Goal: Use online tool/utility: Utilize a website feature to perform a specific function

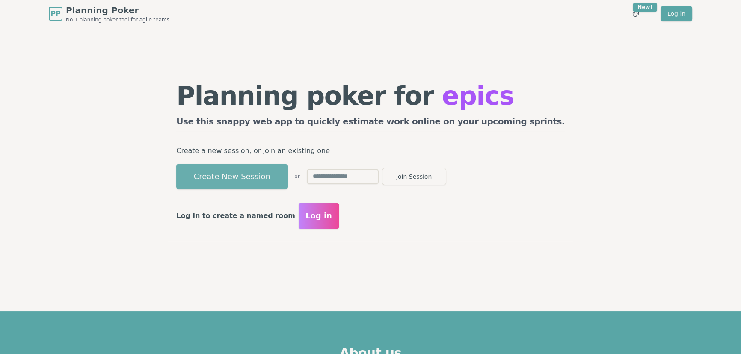
click at [261, 182] on button "Create New Session" at bounding box center [231, 177] width 111 height 26
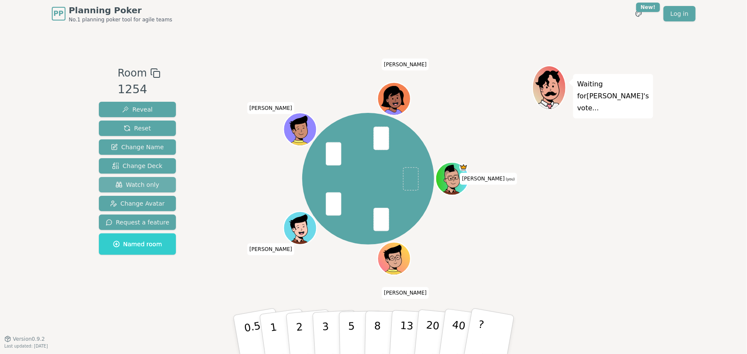
click at [123, 181] on span "Watch only" at bounding box center [138, 185] width 44 height 9
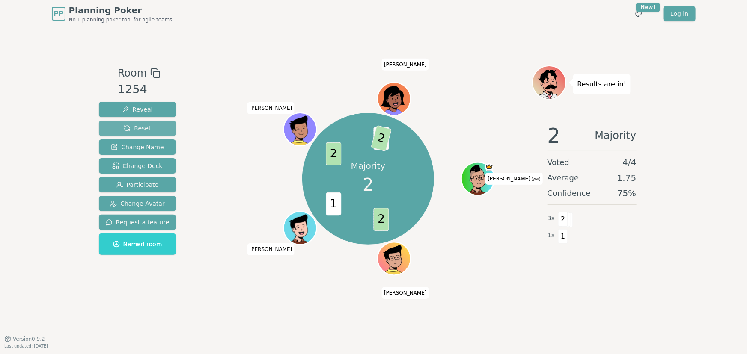
click at [129, 129] on span "Reset" at bounding box center [137, 128] width 27 height 9
click at [133, 128] on span "Reset" at bounding box center [137, 128] width 27 height 9
click at [137, 129] on span "Reset" at bounding box center [137, 128] width 27 height 9
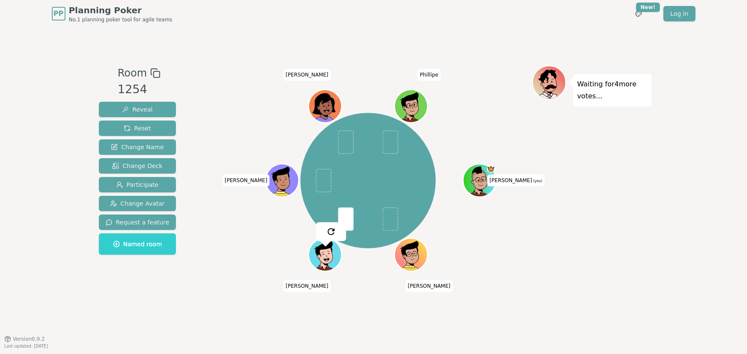
click at [671, 231] on div "PP Planning Poker No.1 planning poker tool for agile teams Toggle theme New! Lo…" at bounding box center [373, 177] width 747 height 354
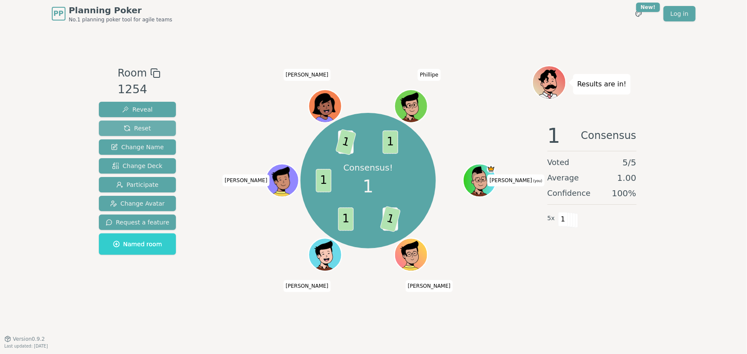
click at [137, 124] on span "Reset" at bounding box center [137, 128] width 27 height 9
click at [135, 127] on span "Reset" at bounding box center [137, 128] width 27 height 9
